Goal: Obtain resource: Download file/media

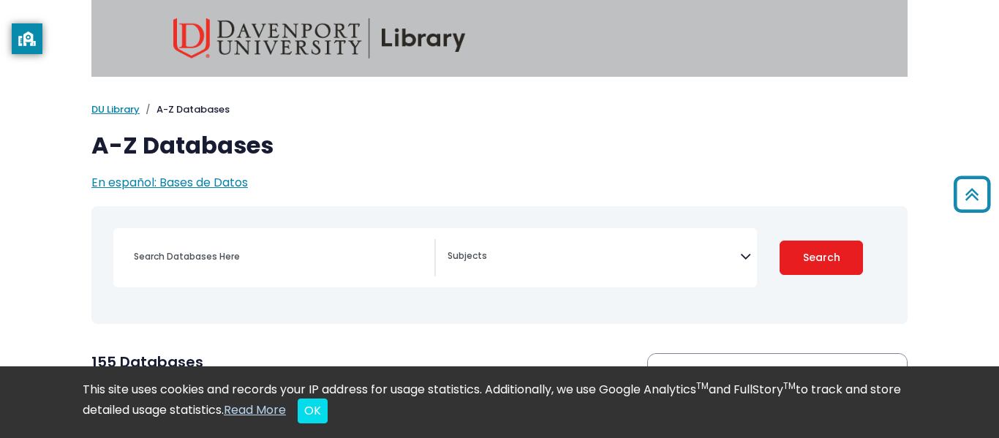
select select "Database Subject Filter"
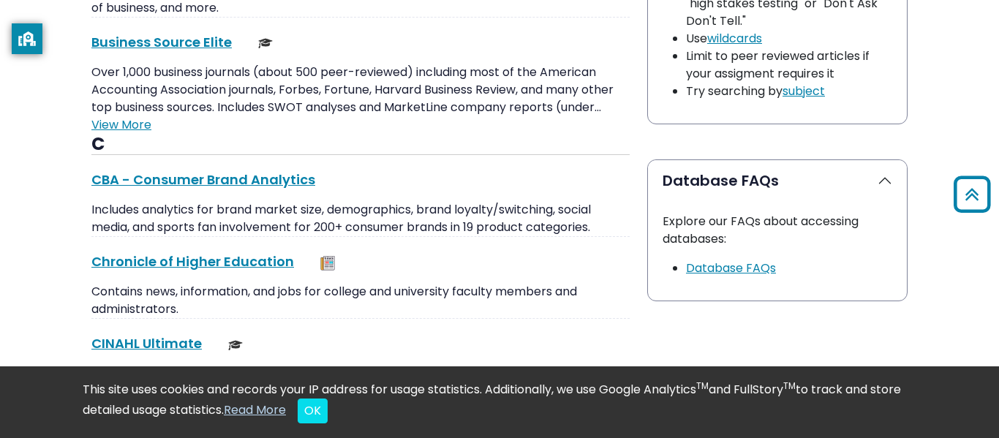
scroll to position [1368, 0]
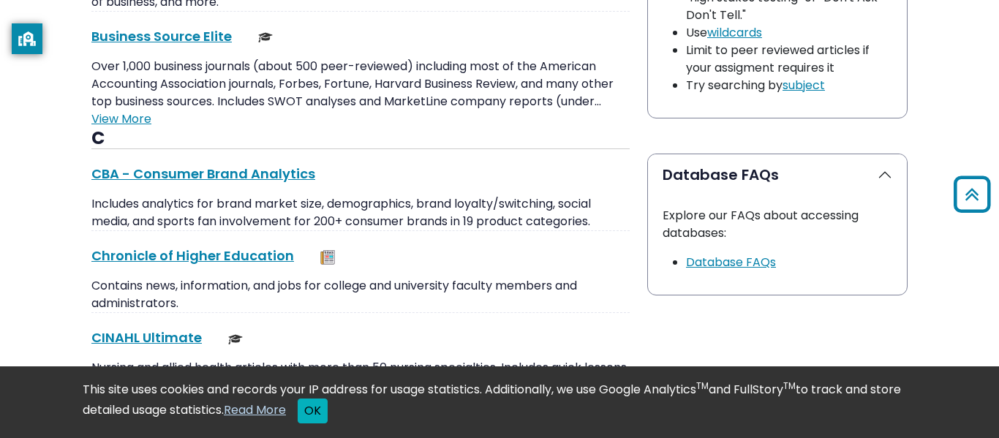
click at [328, 419] on button "OK" at bounding box center [313, 410] width 30 height 25
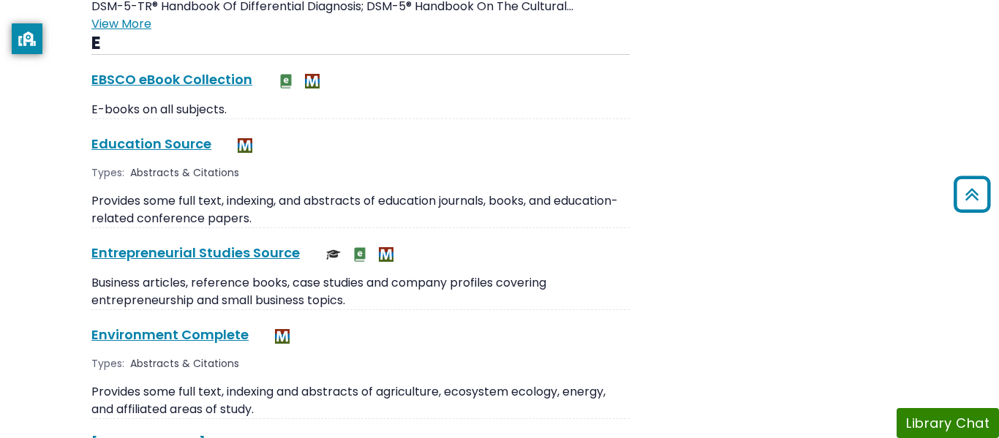
scroll to position [2116, 0]
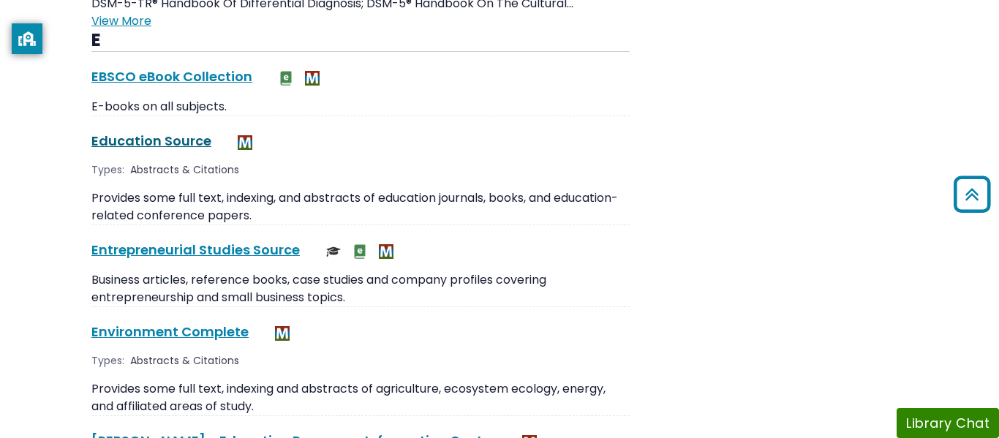
click at [181, 145] on link "Education Source This link opens in a new window" at bounding box center [151, 141] width 120 height 18
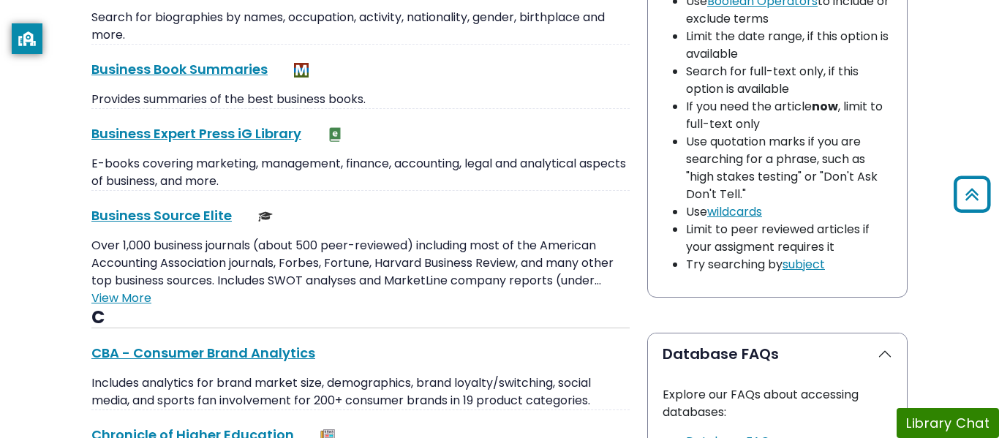
scroll to position [1073, 0]
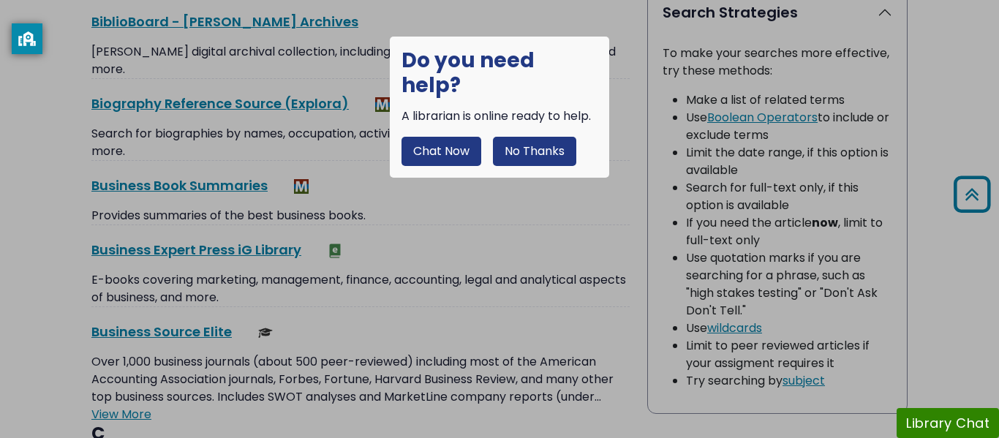
click at [507, 137] on button "No Thanks" at bounding box center [534, 151] width 83 height 29
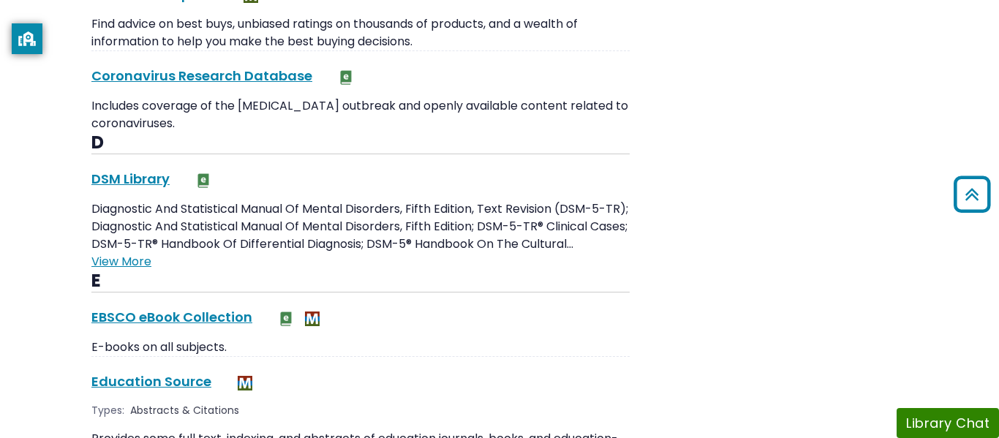
scroll to position [2038, 0]
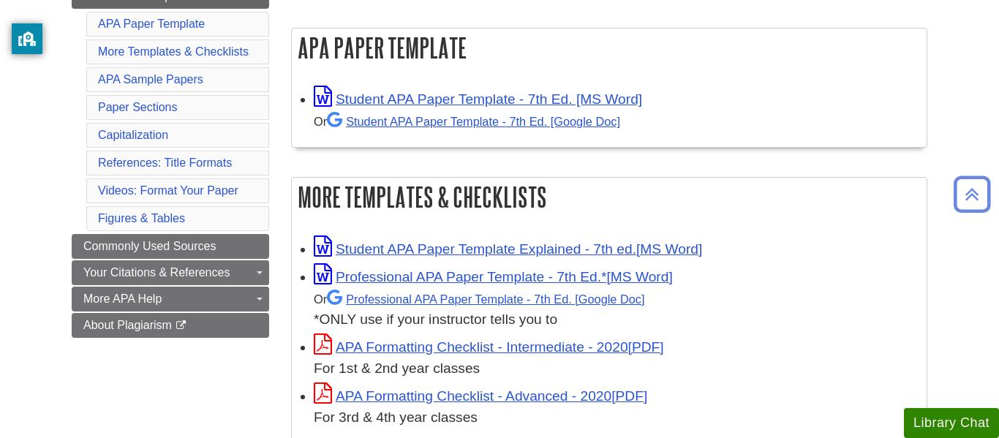
scroll to position [262, 0]
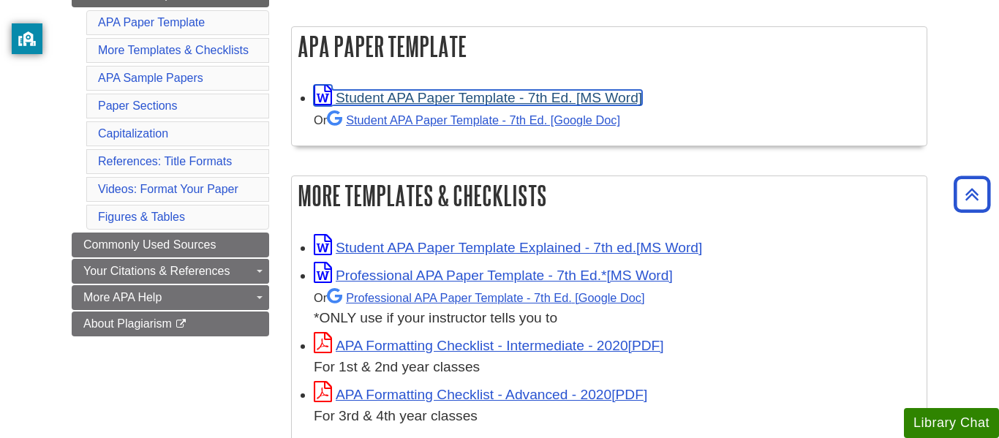
click at [426, 96] on link "Student APA Paper Template - 7th Ed. [MS Word]" at bounding box center [478, 97] width 328 height 15
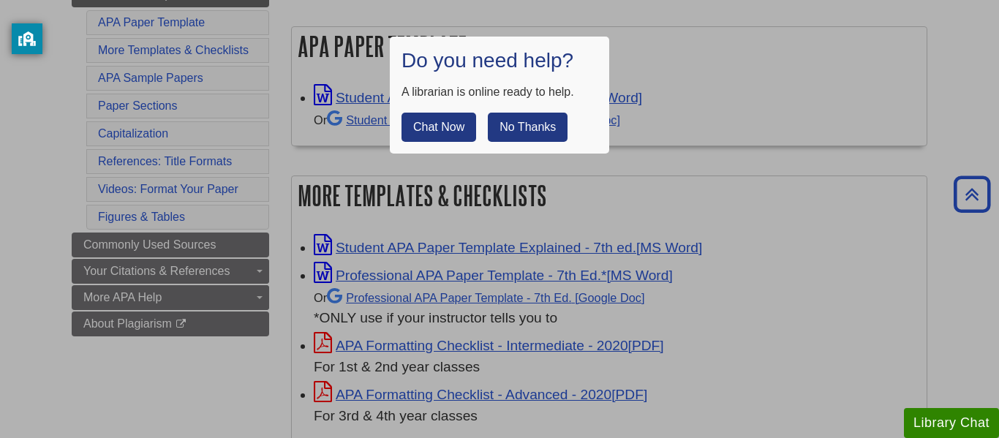
click at [500, 123] on button "No Thanks" at bounding box center [528, 127] width 80 height 29
